Goal: Find specific page/section: Find specific page/section

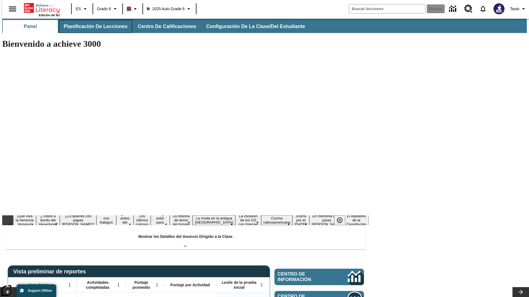
click at [92, 26] on button "Planificación de lecciones" at bounding box center [95, 26] width 73 height 13
